Goal: Task Accomplishment & Management: Manage account settings

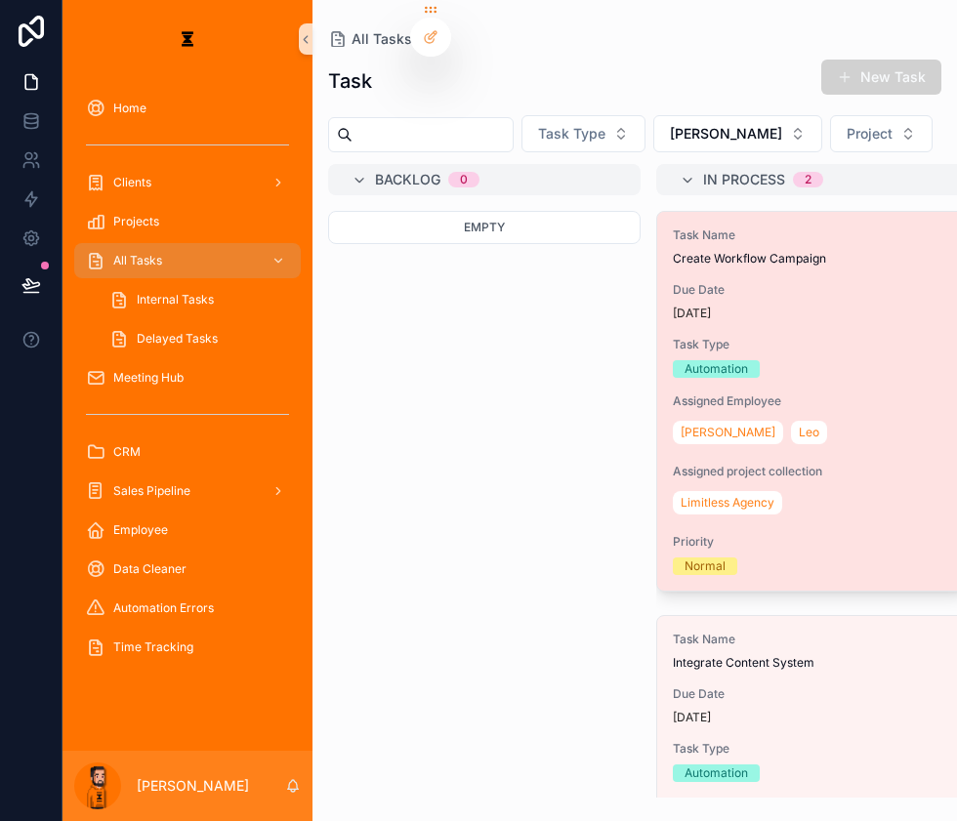
scroll to position [0, 129]
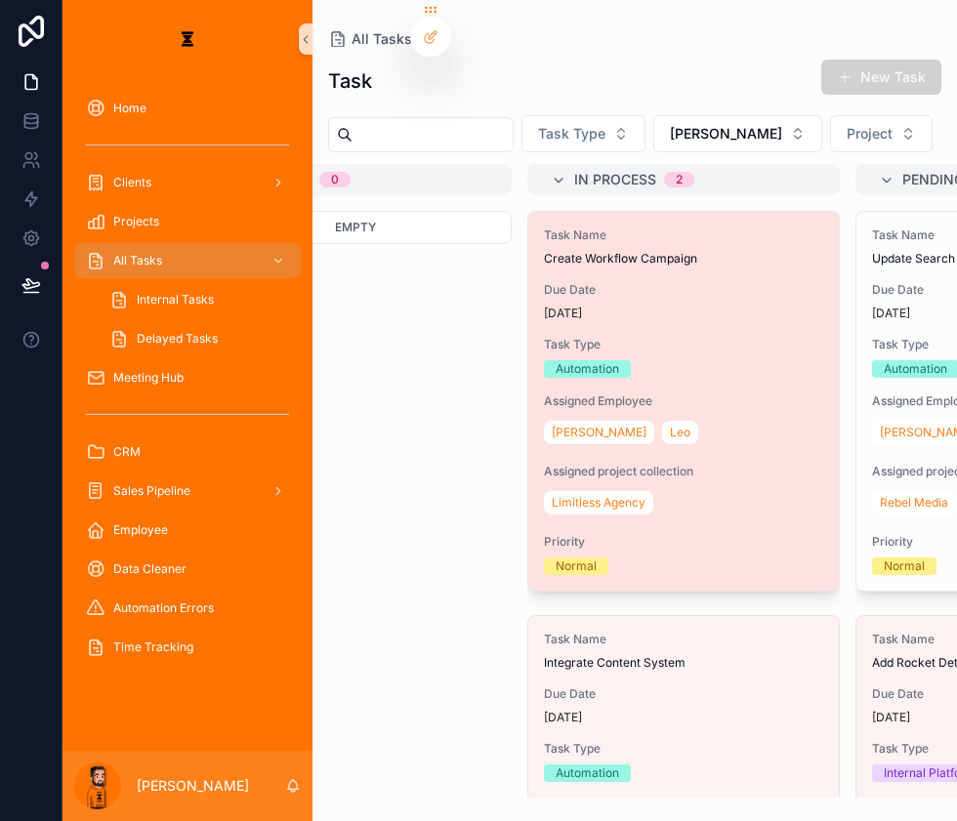
click at [662, 337] on span "Task Type" at bounding box center [683, 345] width 279 height 16
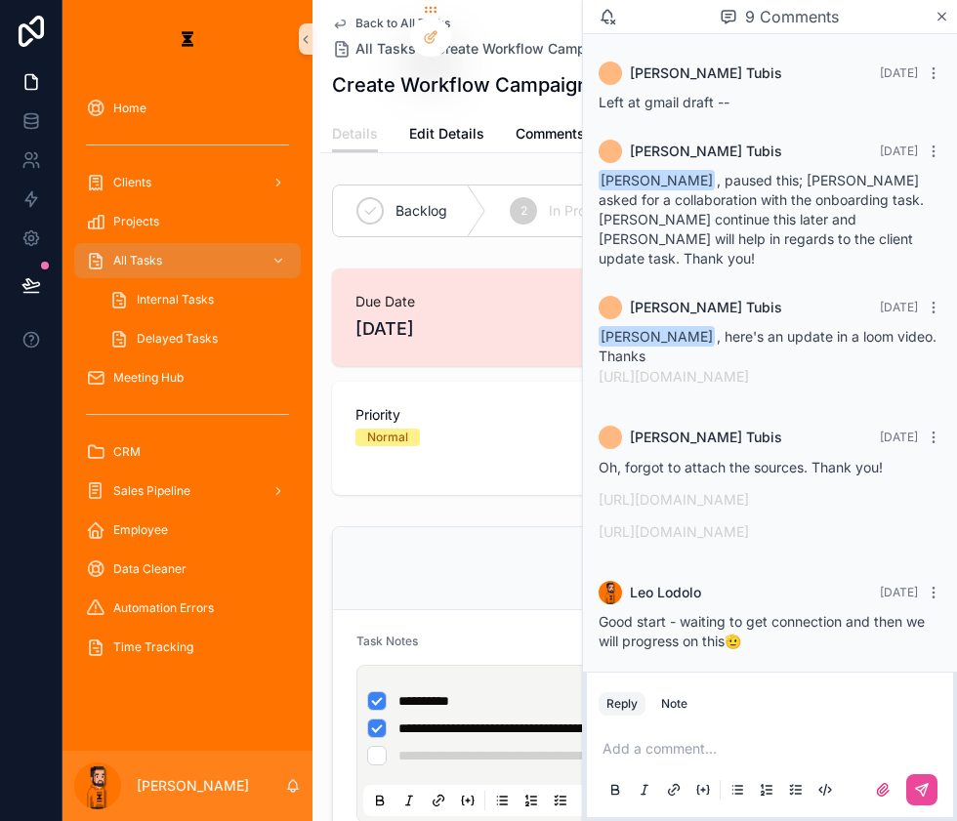
scroll to position [1180, 0]
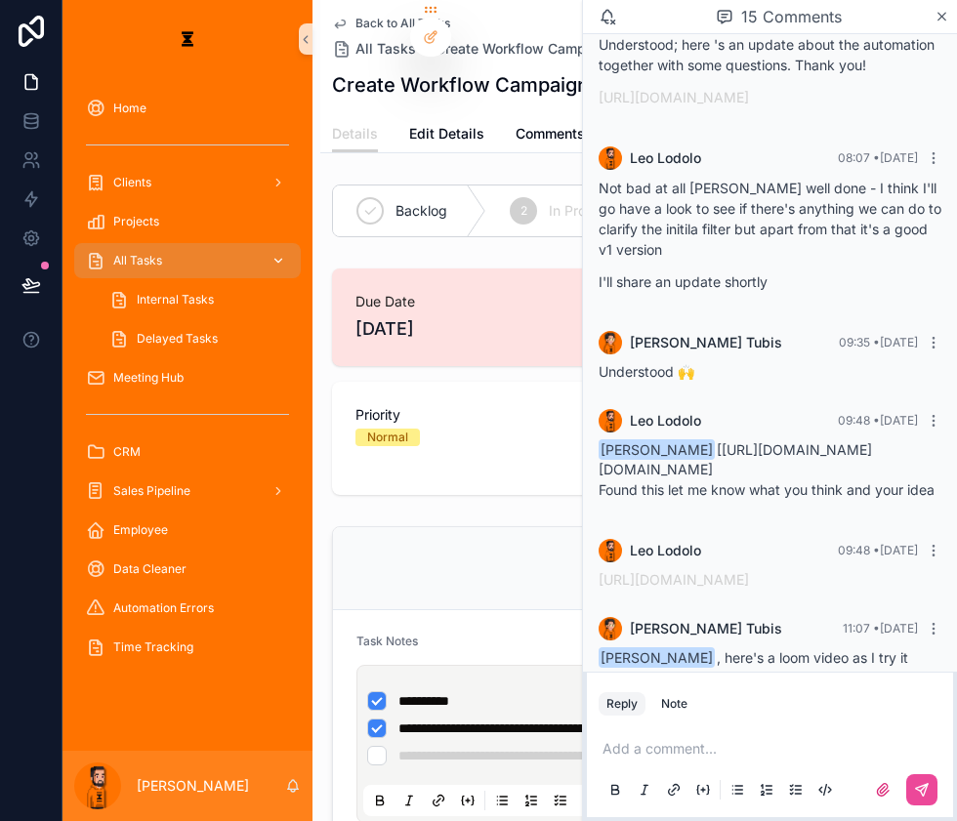
click at [172, 245] on div "All Tasks" at bounding box center [187, 260] width 203 height 31
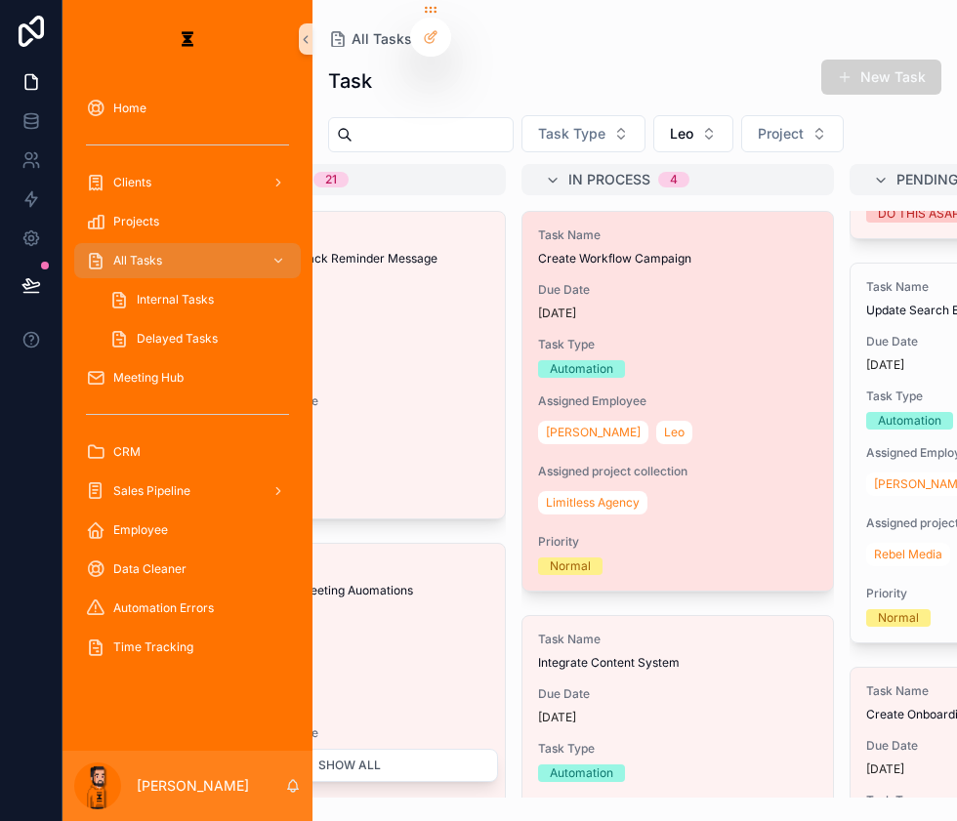
scroll to position [354, 0]
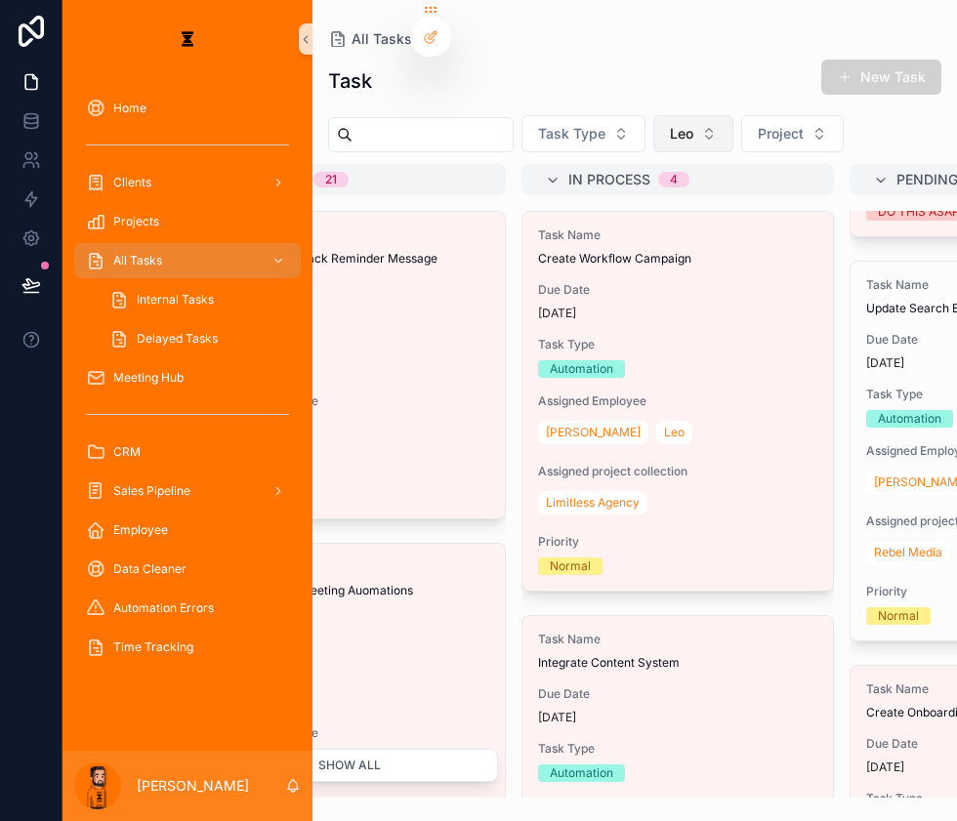
click at [653, 115] on button "Leo" at bounding box center [693, 133] width 80 height 37
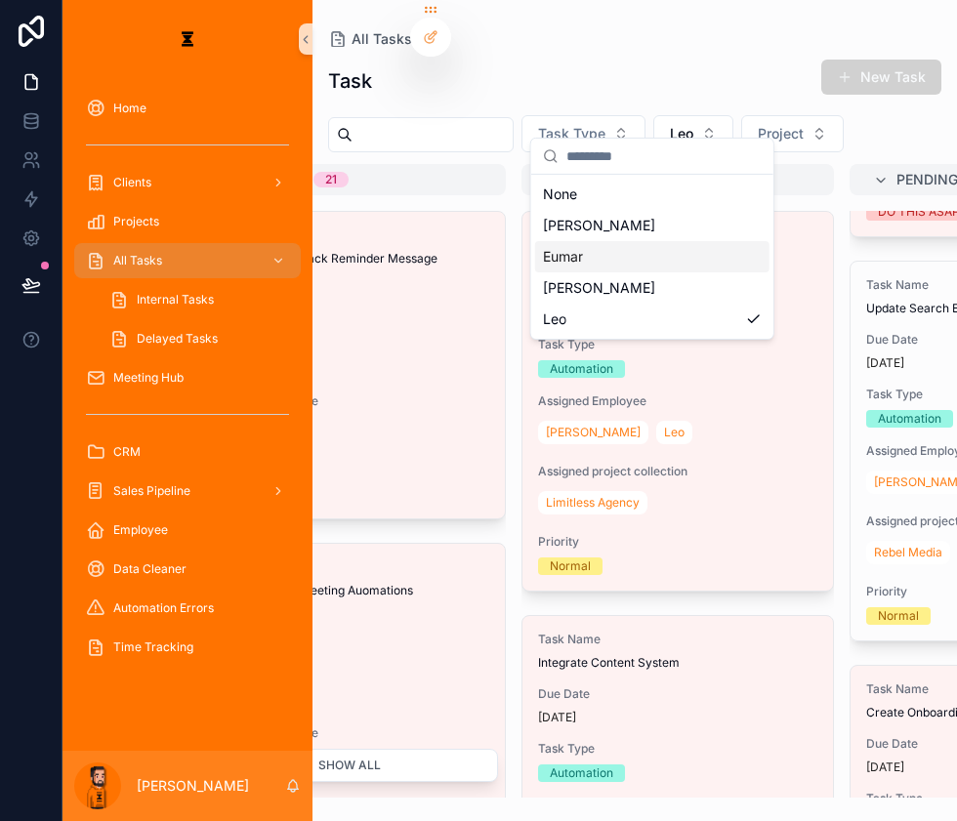
drag, startPoint x: 632, startPoint y: 217, endPoint x: 629, endPoint y: 238, distance: 21.7
click at [629, 238] on div "None [PERSON_NAME] [PERSON_NAME]" at bounding box center [652, 257] width 234 height 156
click at [629, 241] on div "Eumar" at bounding box center [652, 256] width 234 height 31
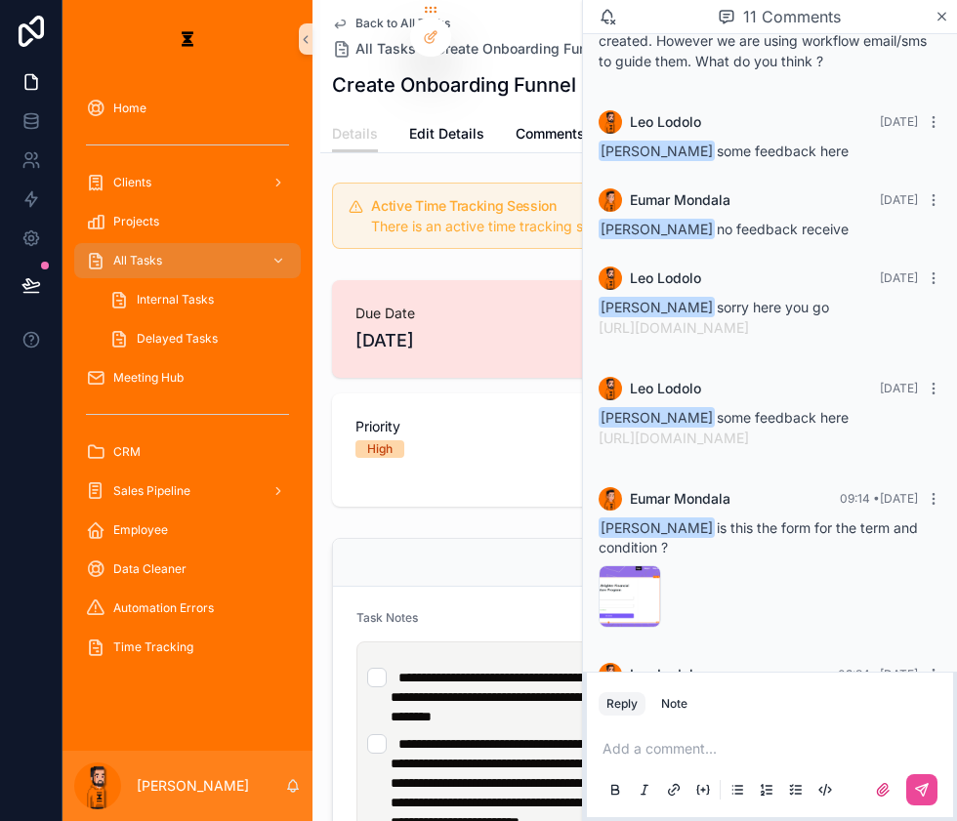
scroll to position [88, 0]
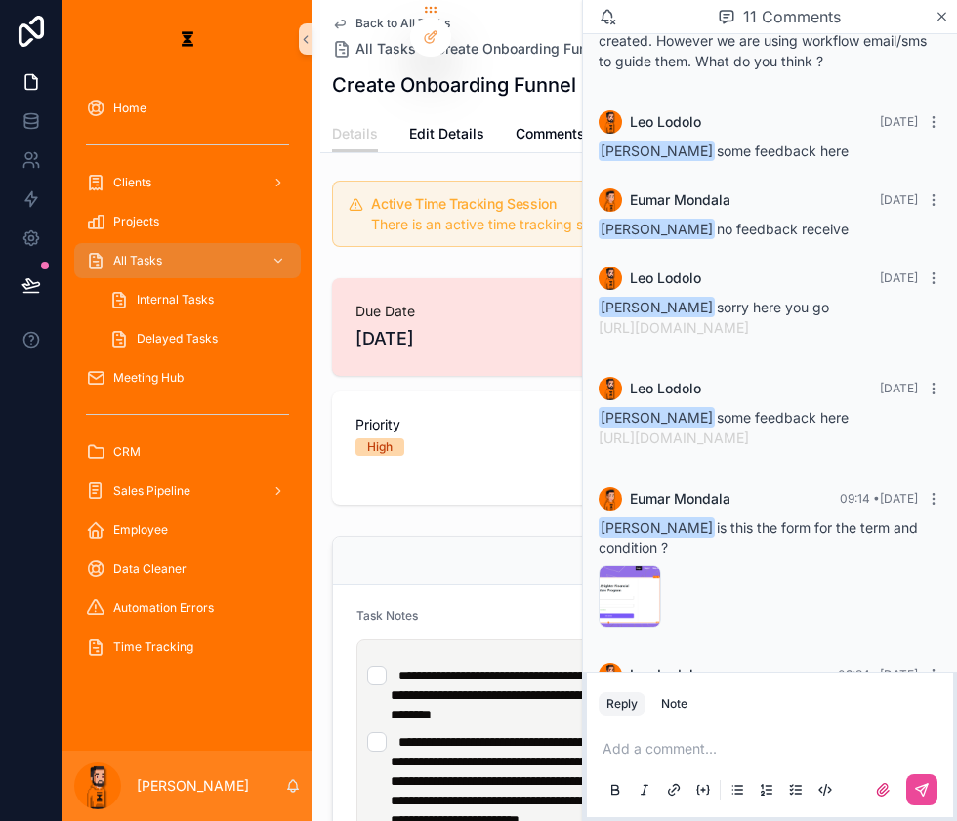
click at [761, 739] on p "scrollable content" at bounding box center [773, 749] width 343 height 20
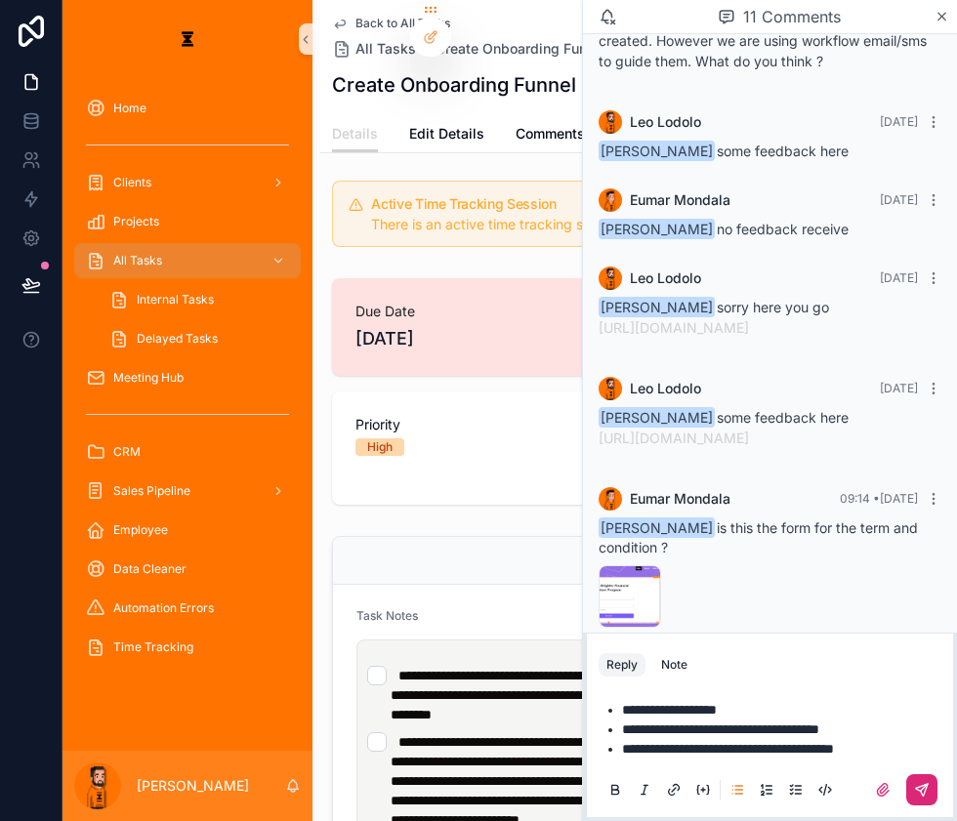
click at [932, 797] on button "scrollable content" at bounding box center [921, 789] width 31 height 31
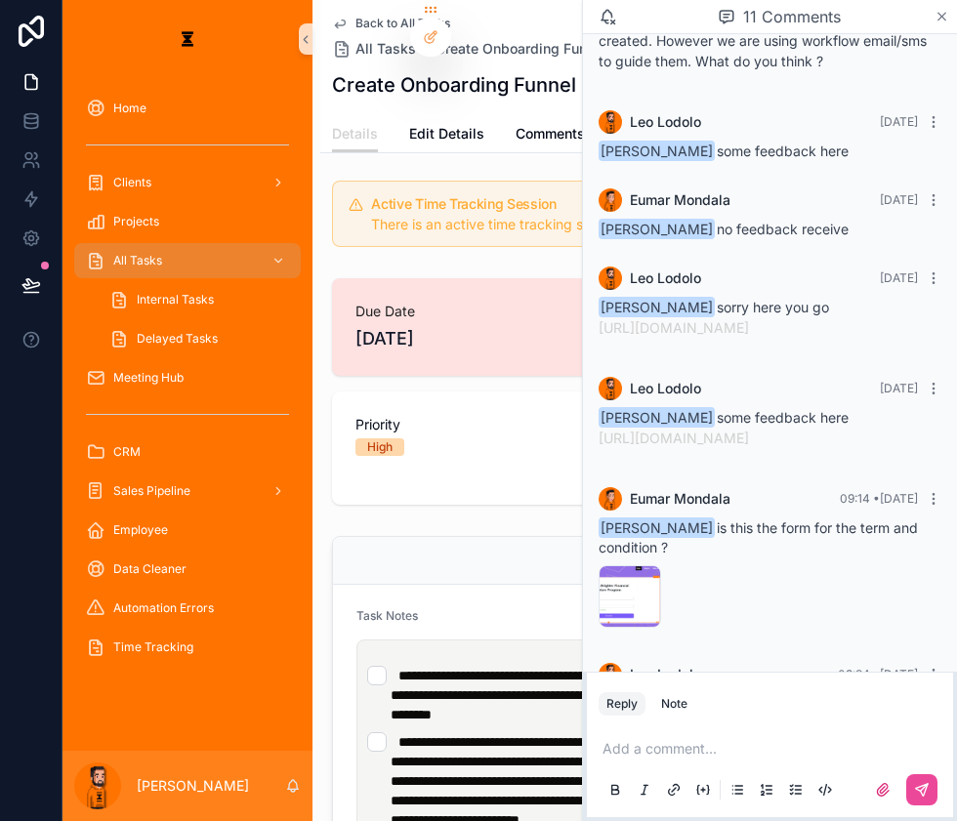
click at [949, 18] on icon "scrollable content" at bounding box center [941, 17] width 15 height 16
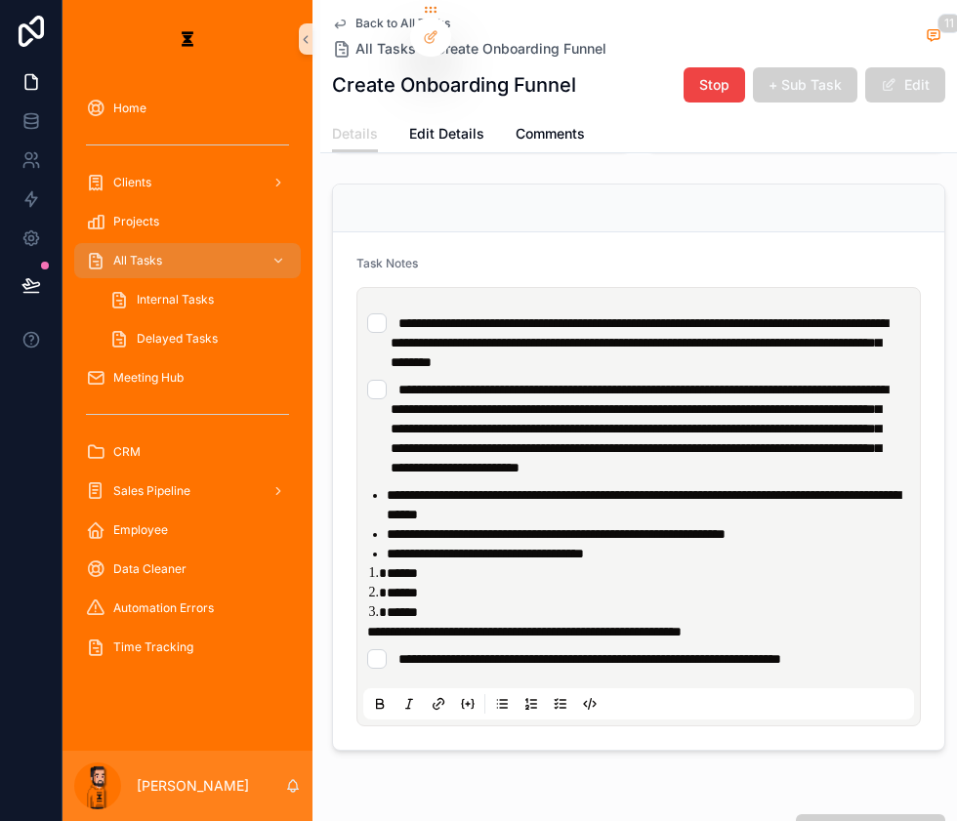
scroll to position [443, 0]
